Goal: Find specific page/section: Find specific page/section

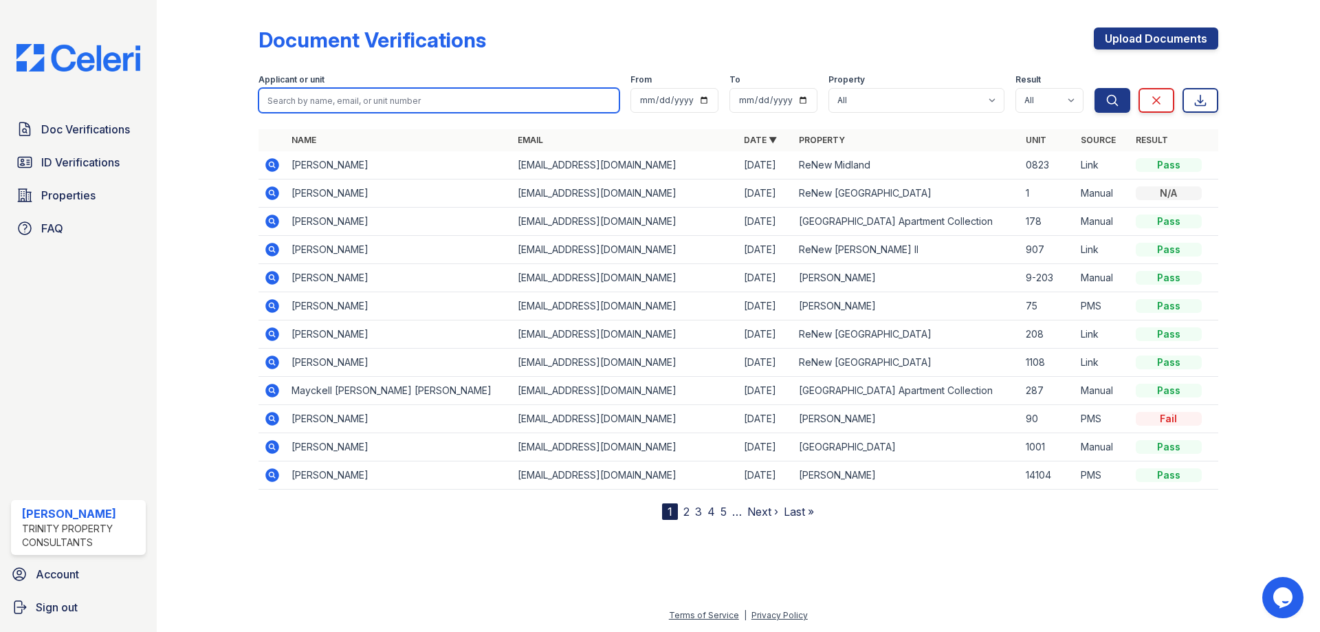
drag, startPoint x: 358, startPoint y: 100, endPoint x: 282, endPoint y: 102, distance: 76.4
click at [358, 100] on input "search" at bounding box center [439, 100] width 361 height 25
click at [358, 100] on input "stuteville" at bounding box center [439, 100] width 361 height 25
type input "stuteville"
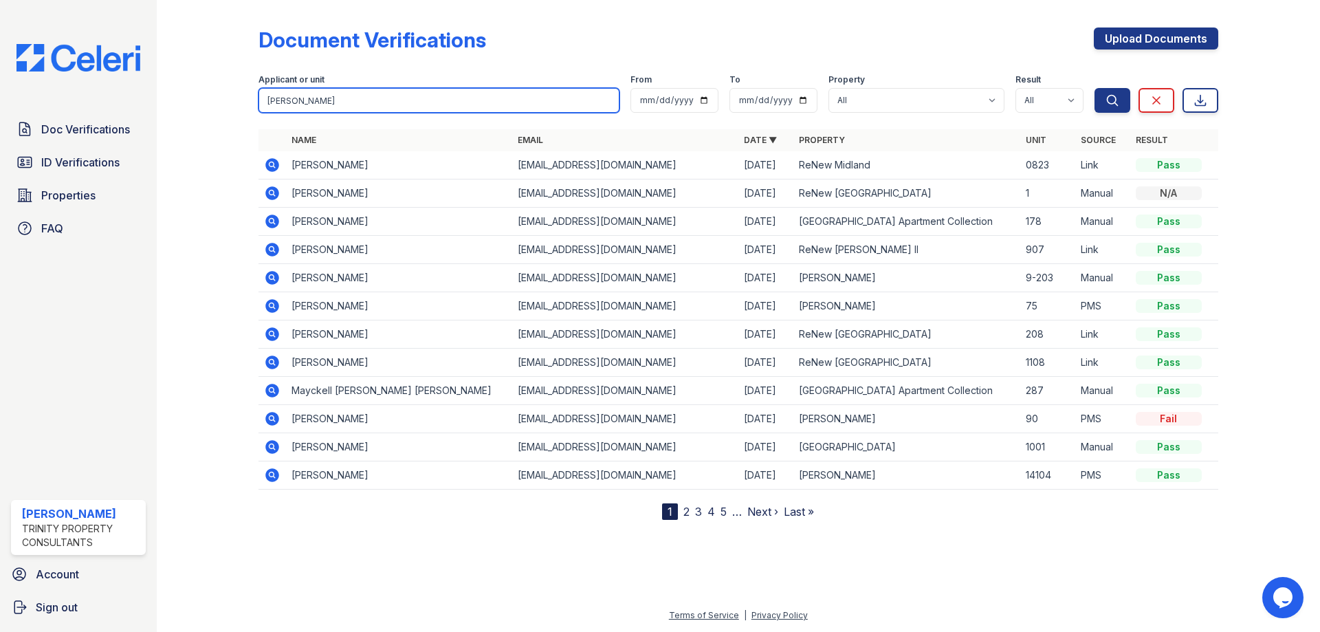
click at [282, 102] on input "stuteville" at bounding box center [439, 100] width 361 height 25
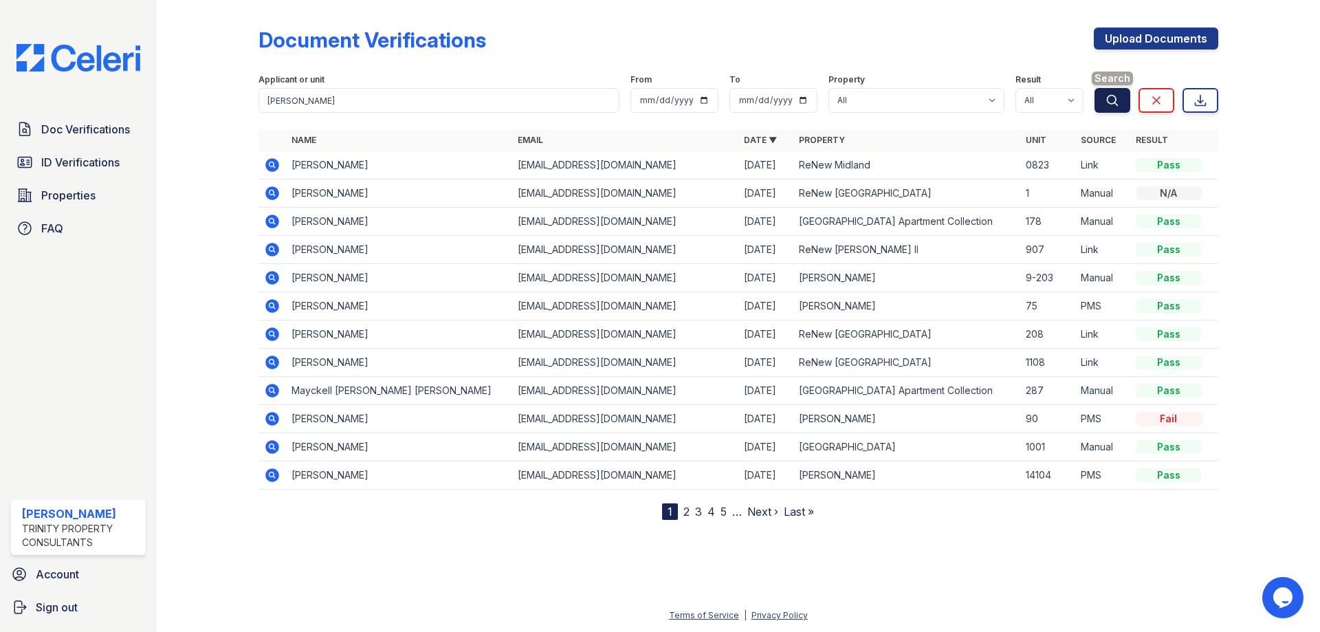
click at [1125, 94] on button "Search" at bounding box center [1113, 100] width 36 height 25
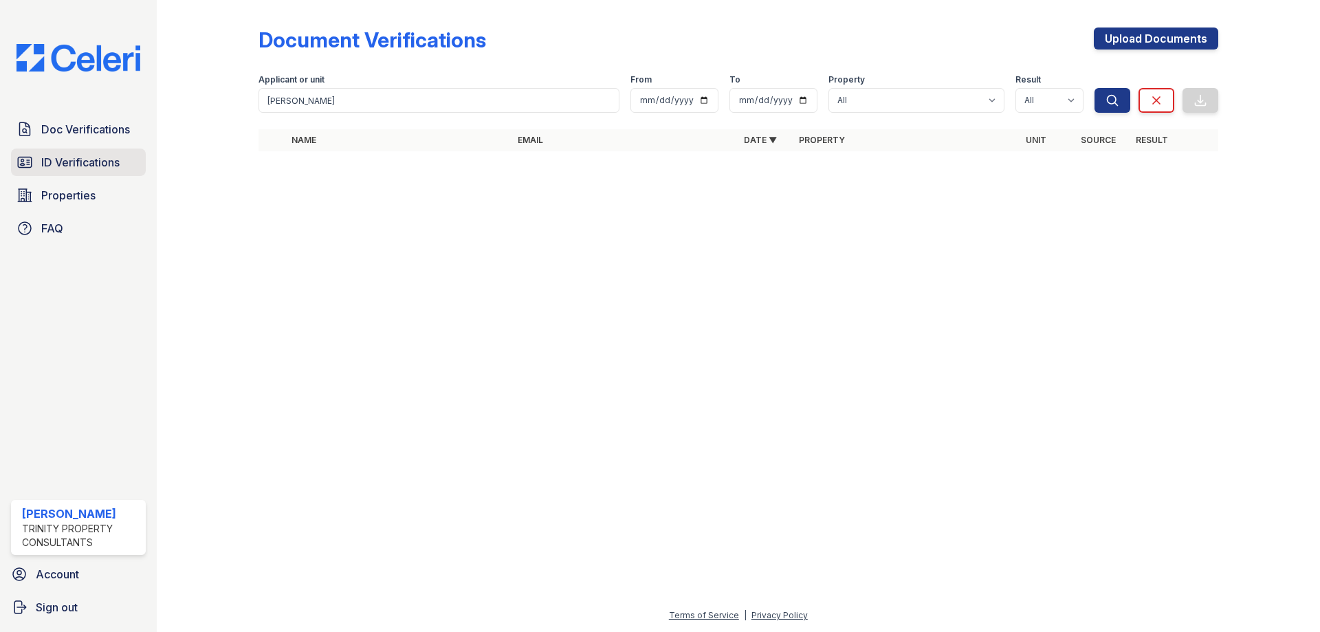
click at [72, 162] on span "ID Verifications" at bounding box center [80, 162] width 78 height 17
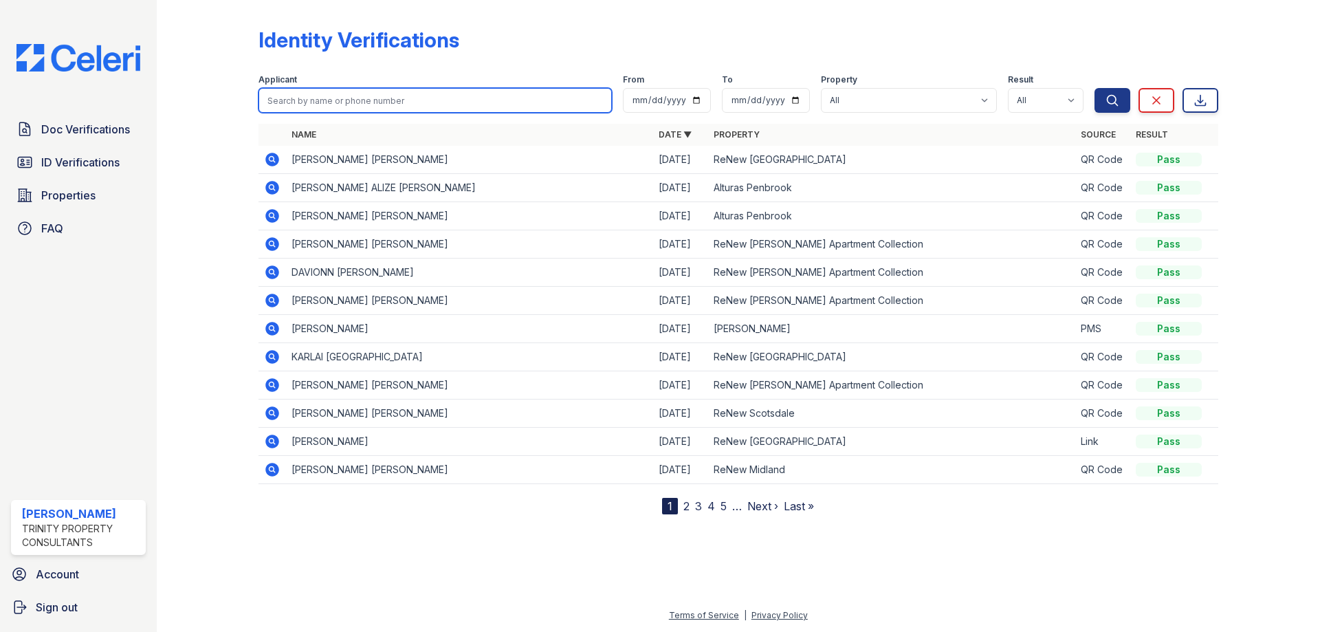
click at [332, 104] on input "search" at bounding box center [435, 100] width 353 height 25
type input "kaleb"
click at [1095, 88] on button "Search" at bounding box center [1113, 100] width 36 height 25
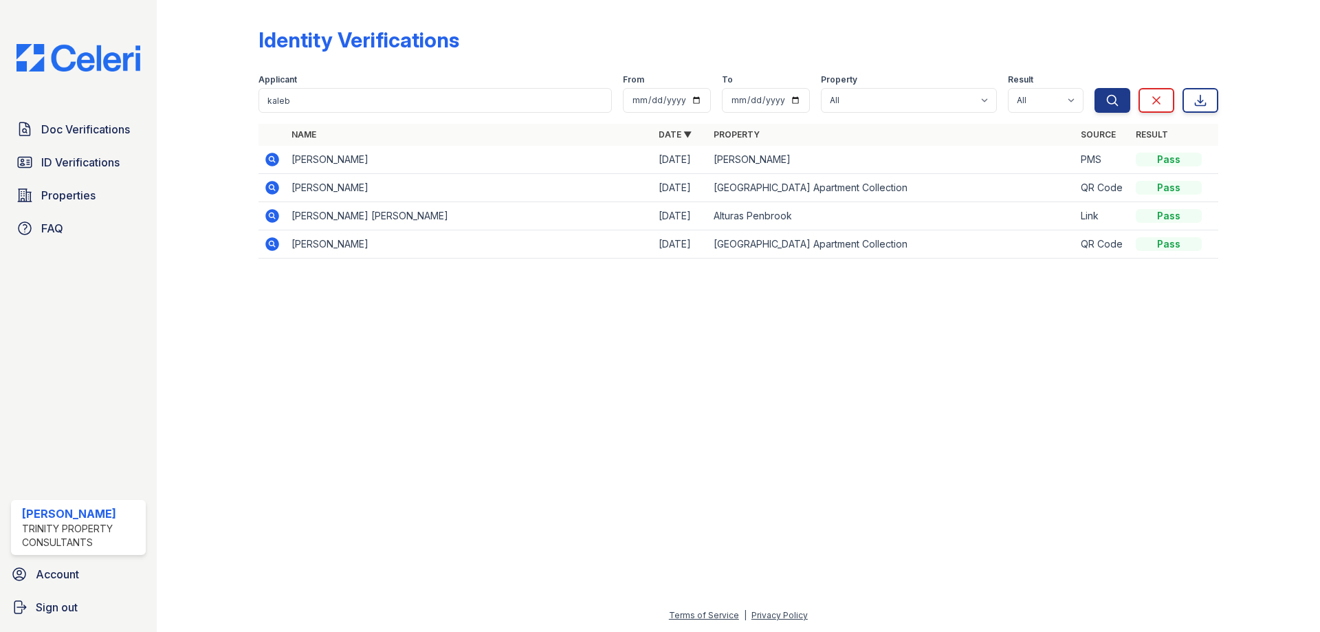
click at [272, 188] on icon at bounding box center [271, 186] width 3 height 3
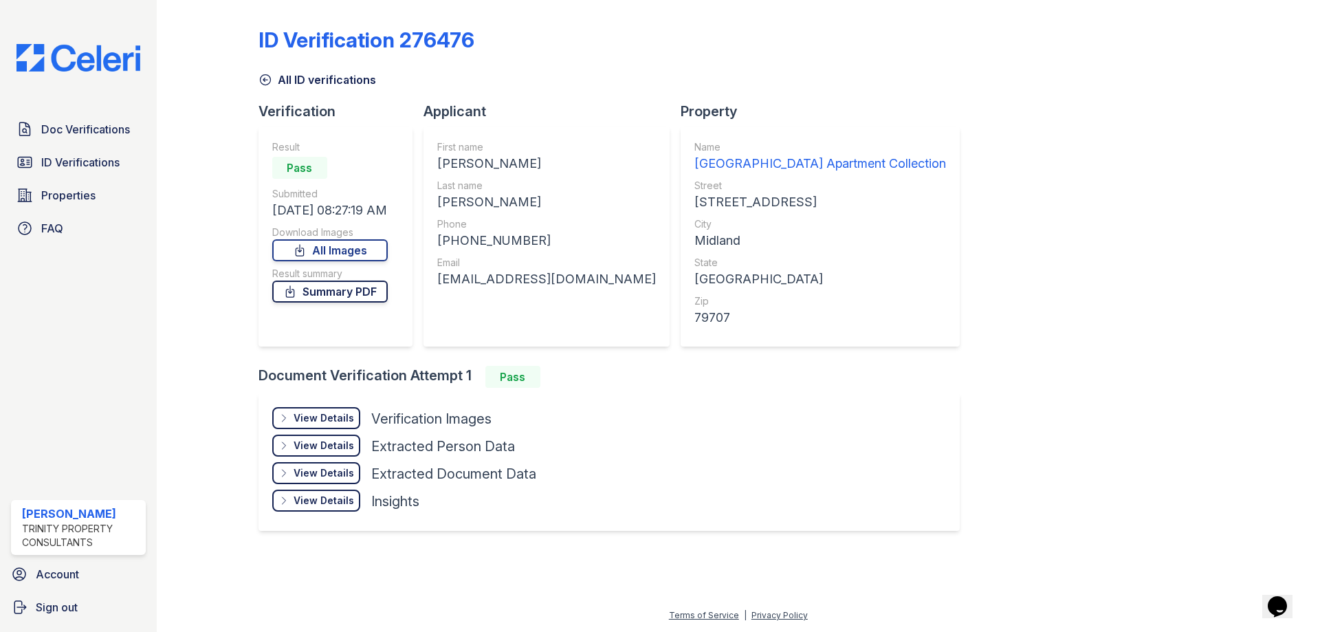
click at [340, 290] on link "Summary PDF" at bounding box center [330, 292] width 116 height 22
click at [84, 131] on span "Doc Verifications" at bounding box center [85, 129] width 89 height 17
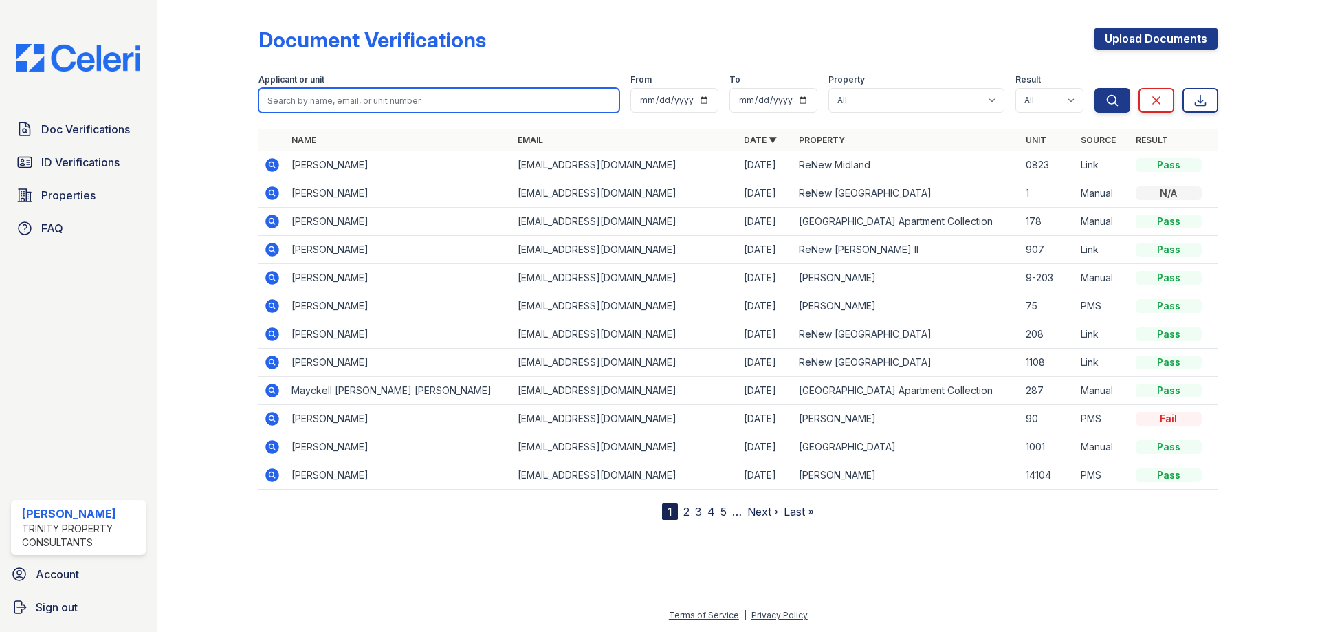
click at [383, 97] on input "search" at bounding box center [439, 100] width 361 height 25
type input "kaleb"
click at [1095, 88] on button "Search" at bounding box center [1113, 100] width 36 height 25
